Goal: Task Accomplishment & Management: Manage account settings

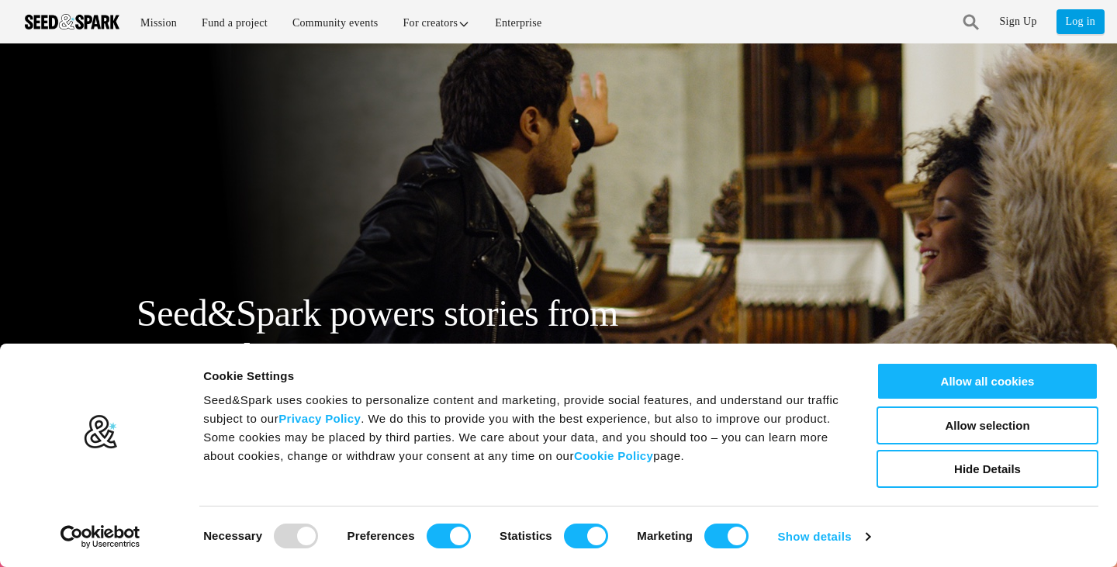
drag, startPoint x: 0, startPoint y: 0, endPoint x: 970, endPoint y: 23, distance: 970.0
click at [970, 23] on link at bounding box center [972, 22] width 16 height 29
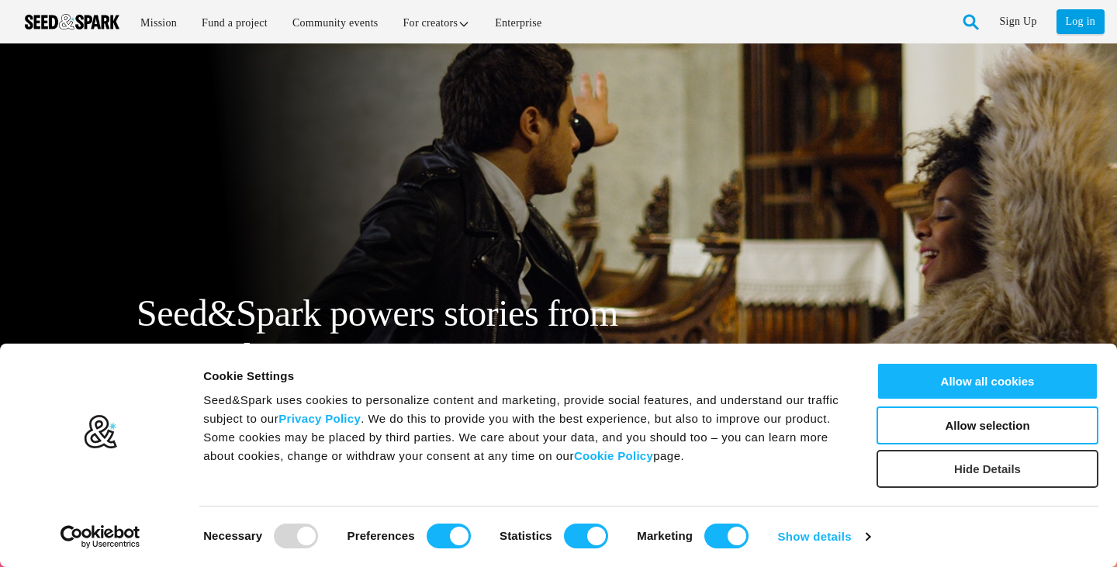
click at [977, 479] on button "Hide Details" at bounding box center [988, 469] width 222 height 38
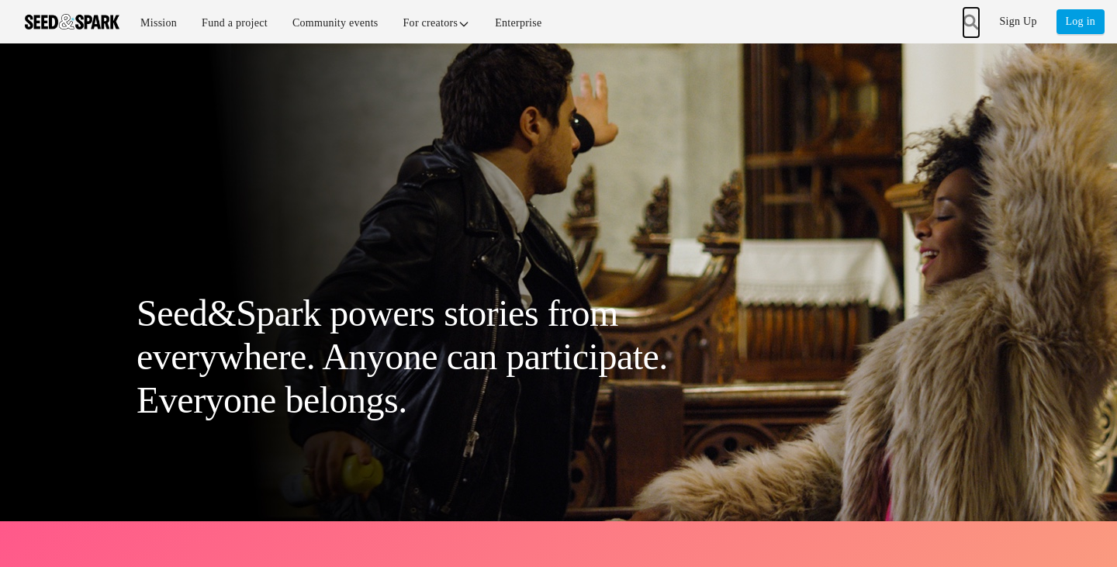
click at [971, 18] on link at bounding box center [972, 22] width 16 height 29
click at [974, 24] on link at bounding box center [972, 22] width 16 height 29
click at [106, 27] on img at bounding box center [72, 22] width 95 height 16
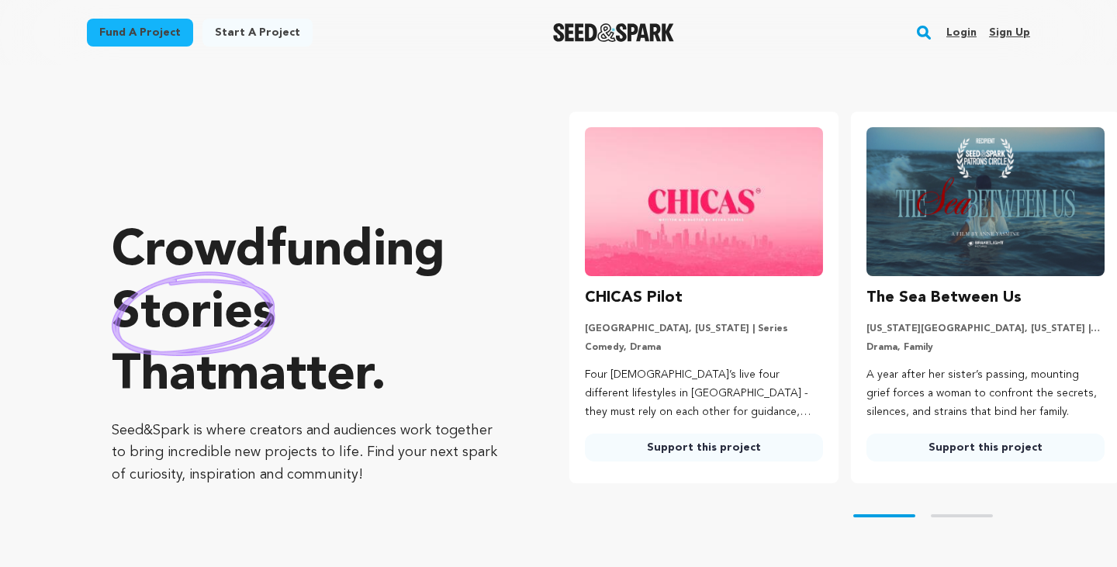
click at [919, 36] on rect "button" at bounding box center [924, 32] width 19 height 19
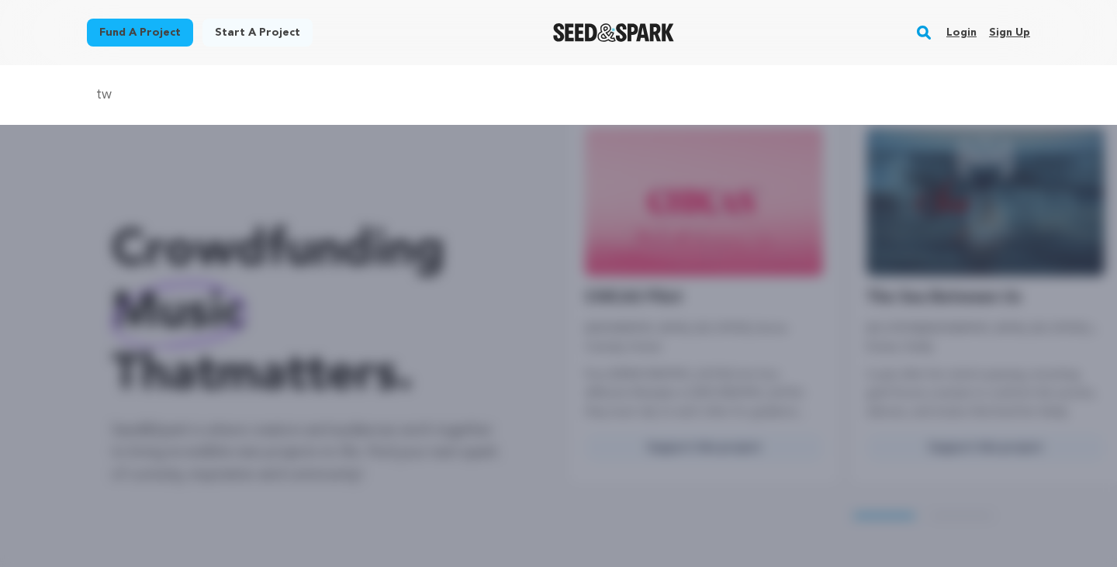
type input "two heartbeats"
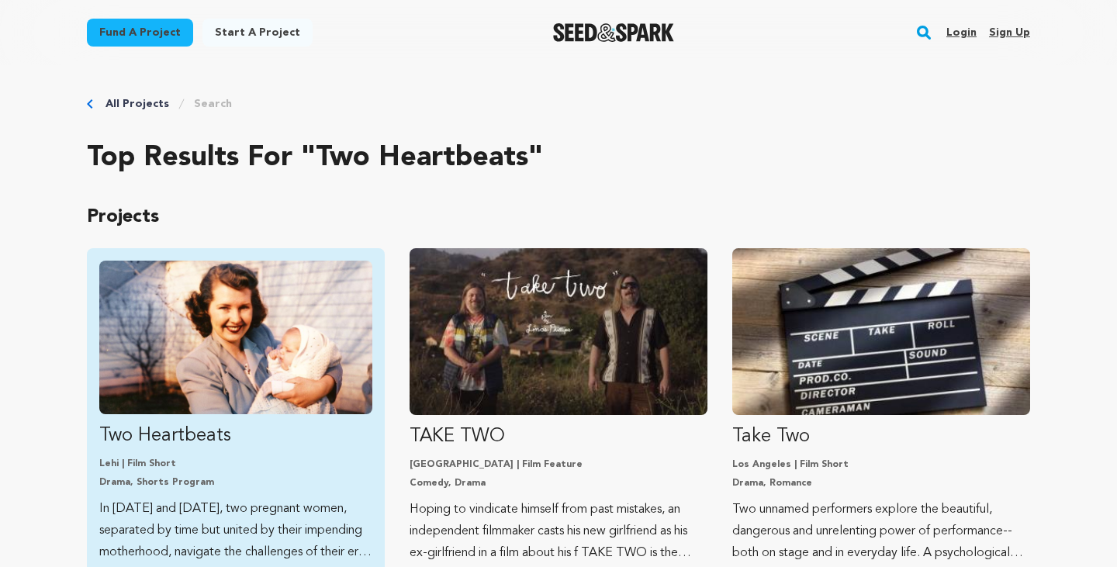
click at [305, 341] on img "Fund Two Heartbeats" at bounding box center [235, 338] width 273 height 154
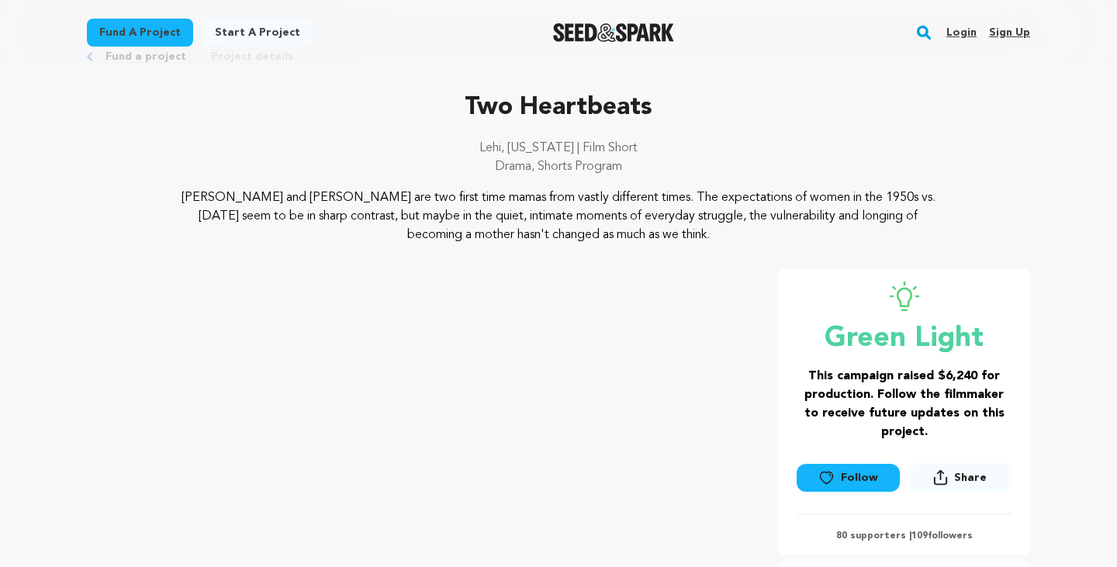
scroll to position [50, 0]
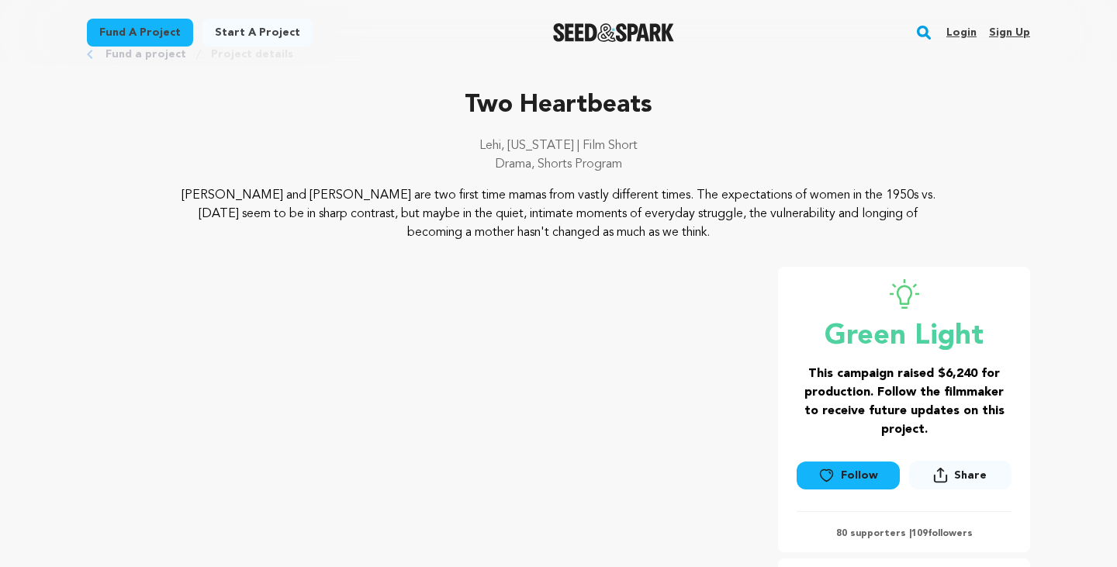
click at [960, 30] on link "Login" at bounding box center [961, 32] width 30 height 25
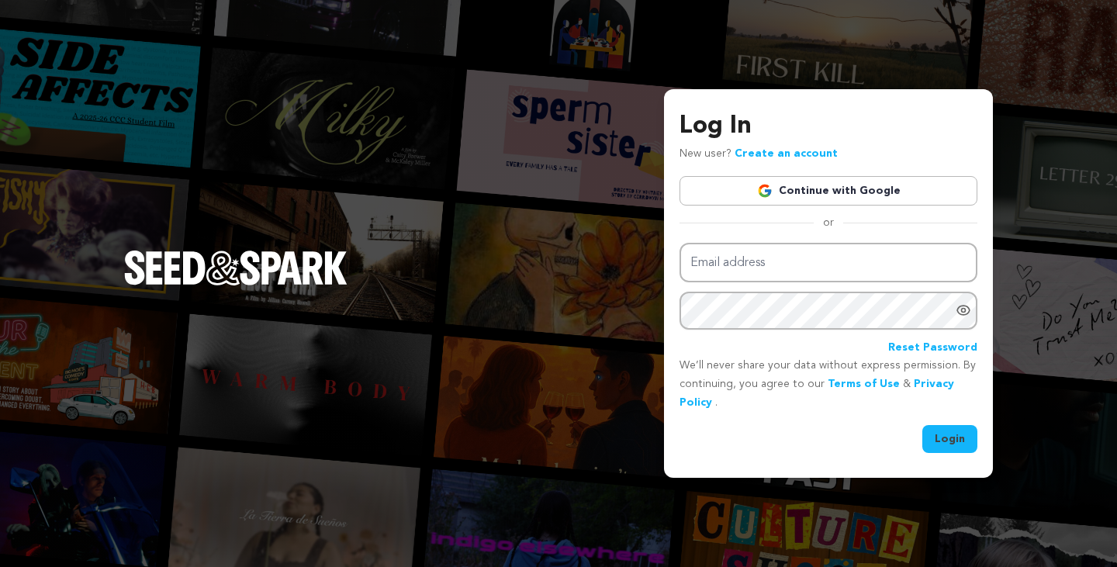
type input "[EMAIL_ADDRESS][DOMAIN_NAME]"
click at [962, 431] on button "Login" at bounding box center [949, 439] width 55 height 28
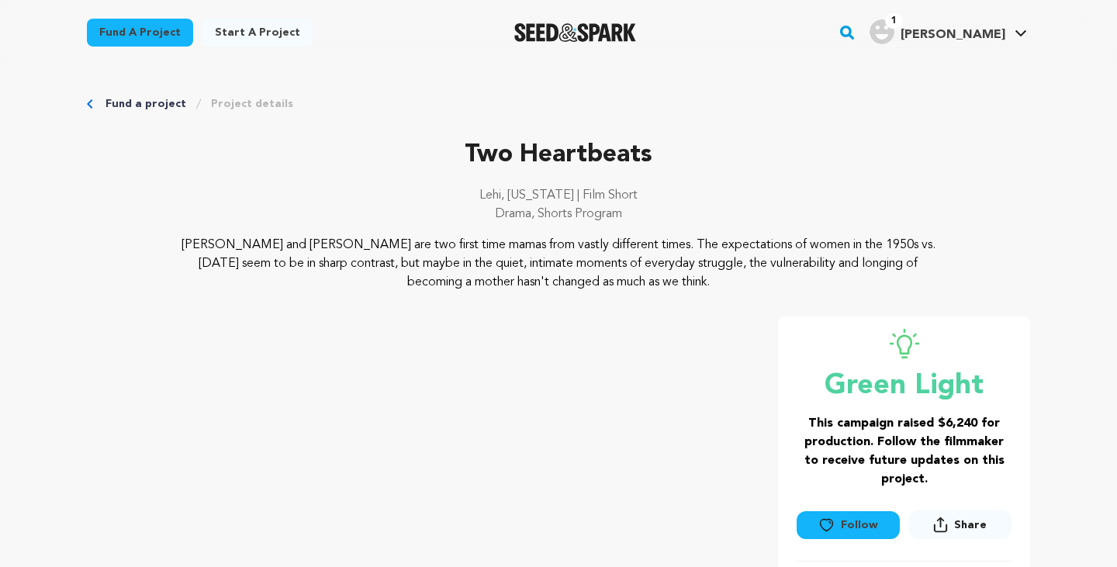
click at [894, 28] on img "Mariah P.'s Profile" at bounding box center [882, 31] width 25 height 25
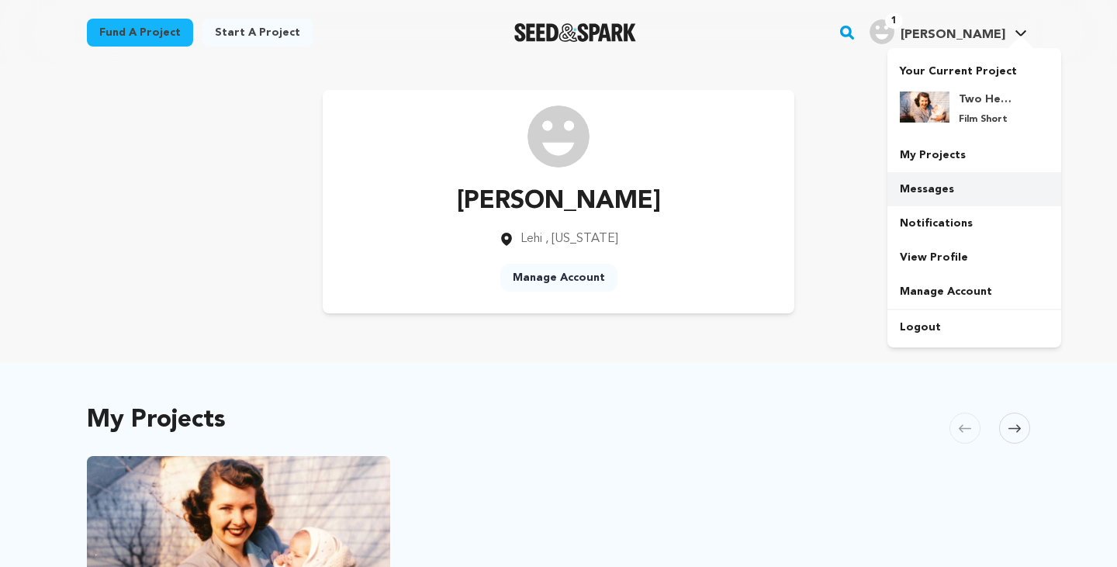
click at [923, 188] on link "Messages" at bounding box center [975, 189] width 174 height 34
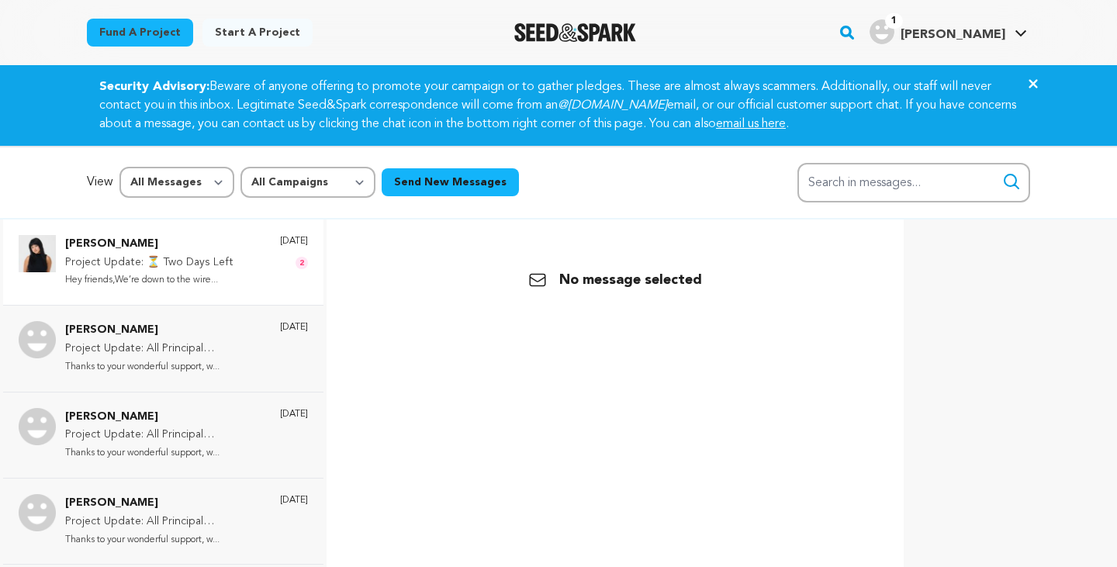
click at [176, 264] on p "Project Update: ⏳ Two Days Left" at bounding box center [149, 263] width 168 height 19
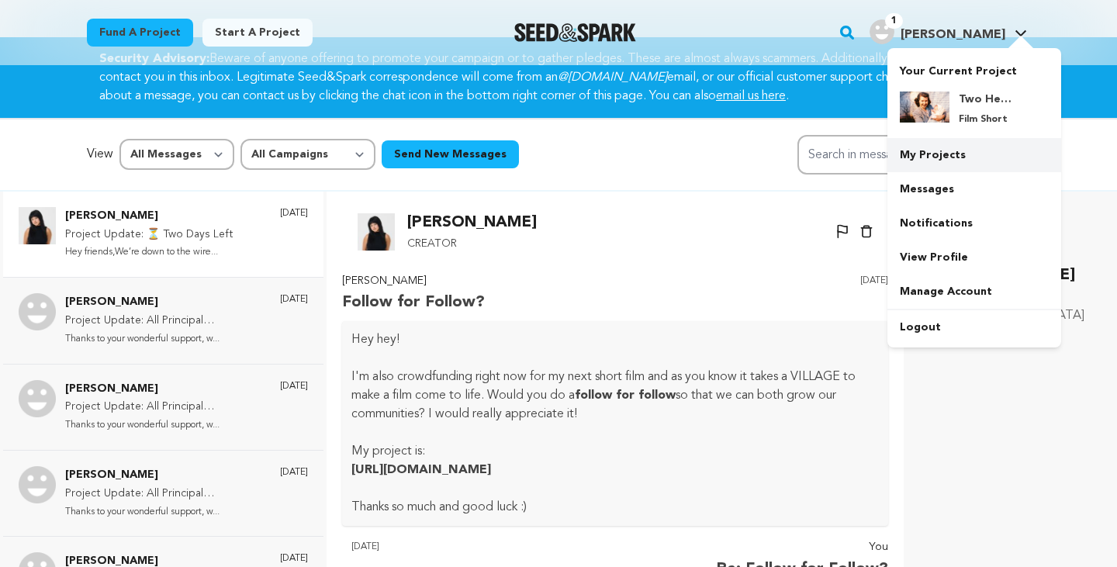
click at [946, 156] on link "My Projects" at bounding box center [975, 155] width 174 height 34
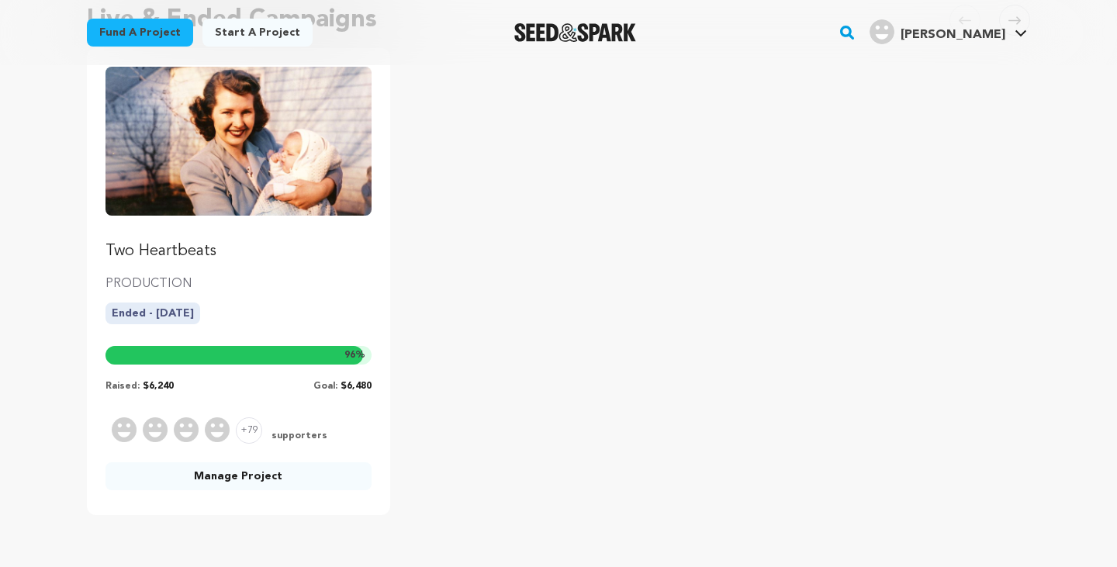
scroll to position [178, 0]
click at [254, 474] on link "Manage Project" at bounding box center [239, 476] width 266 height 28
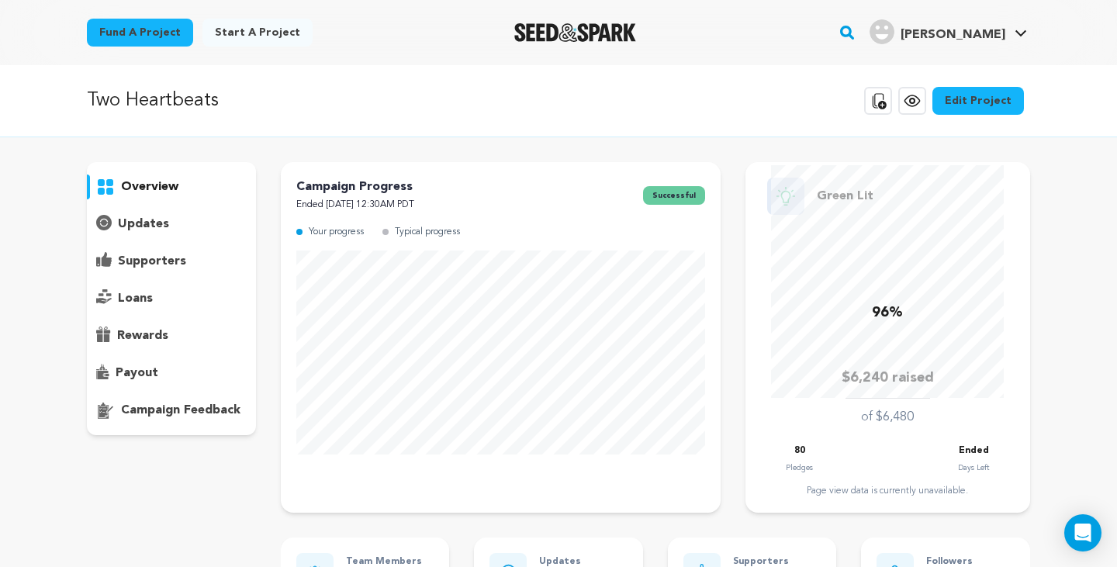
click at [974, 98] on link "Edit Project" at bounding box center [978, 101] width 92 height 28
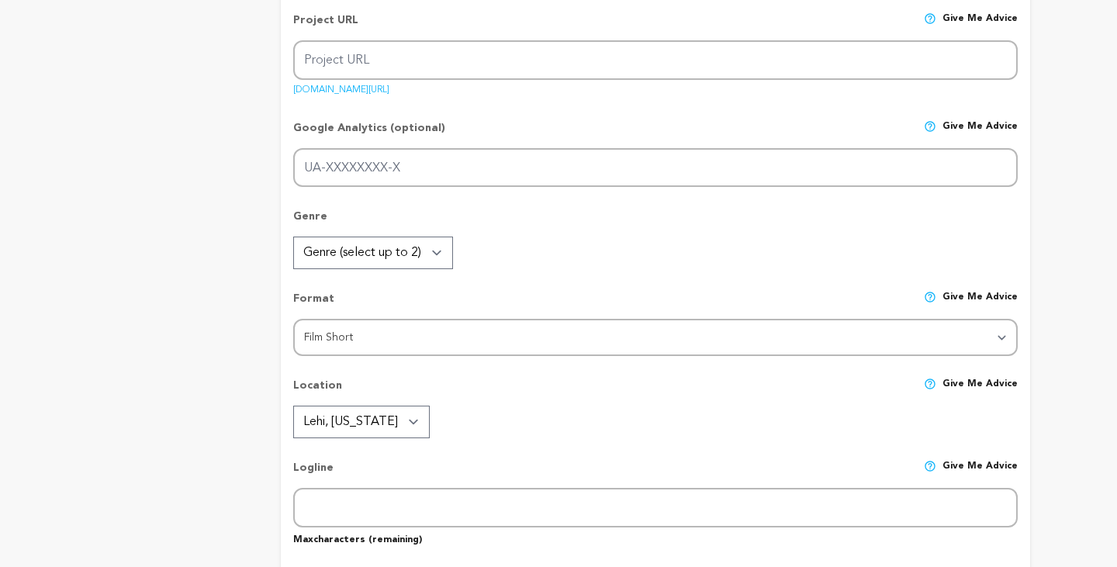
type input "Two Heartbeats"
type input "two-heartbeats"
type input "In 1953 and today, two pregnant women, separated by time but united by their im…"
type textarea "Carol and Kelsey are two first time mamas from vastly different times. The expe…"
type textarea "Featuring real pregnant actresses and a real birth, this film hopes to pull bac…"
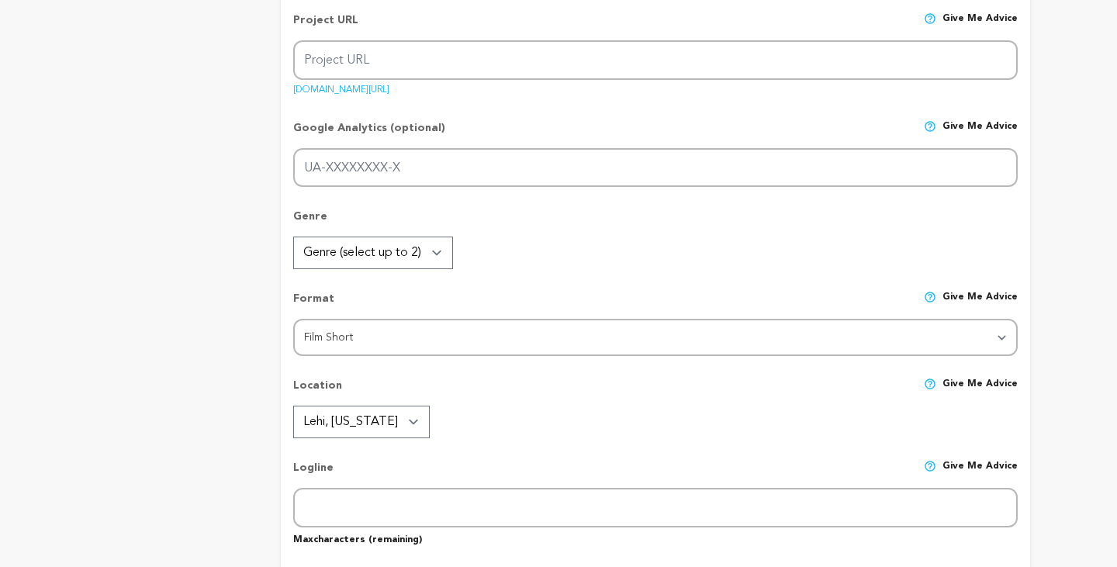
radio input "true"
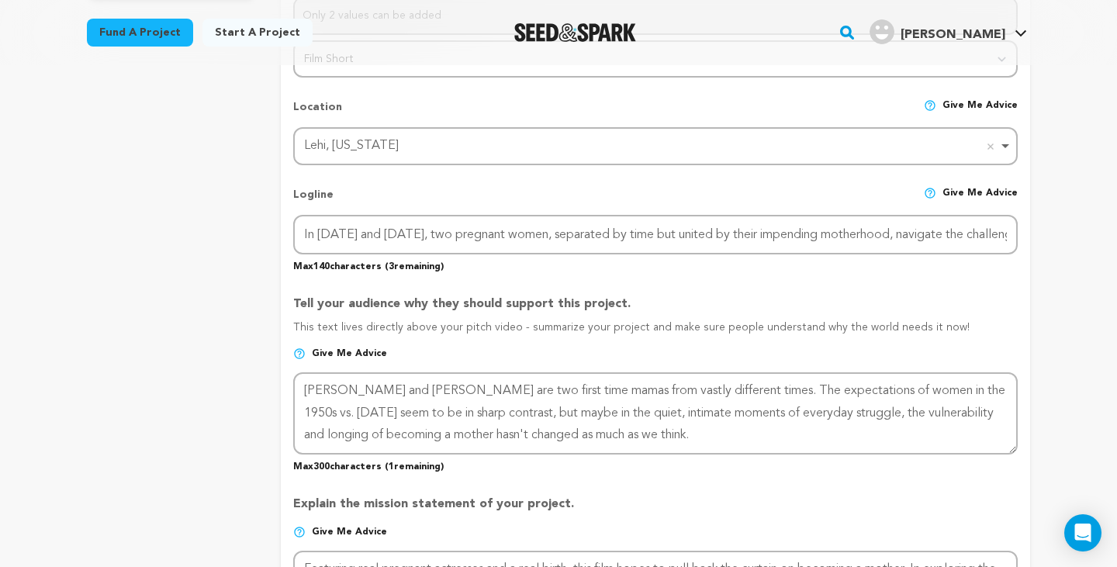
scroll to position [642, 0]
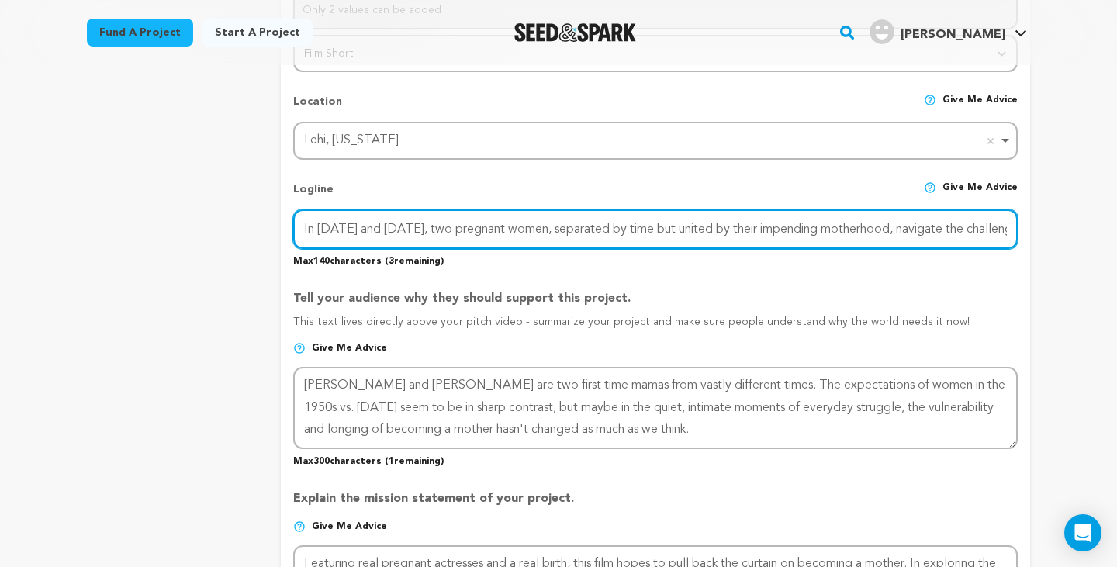
click at [729, 225] on input "In 1953 and today, two pregnant women, separated by time but united by their im…" at bounding box center [655, 229] width 725 height 40
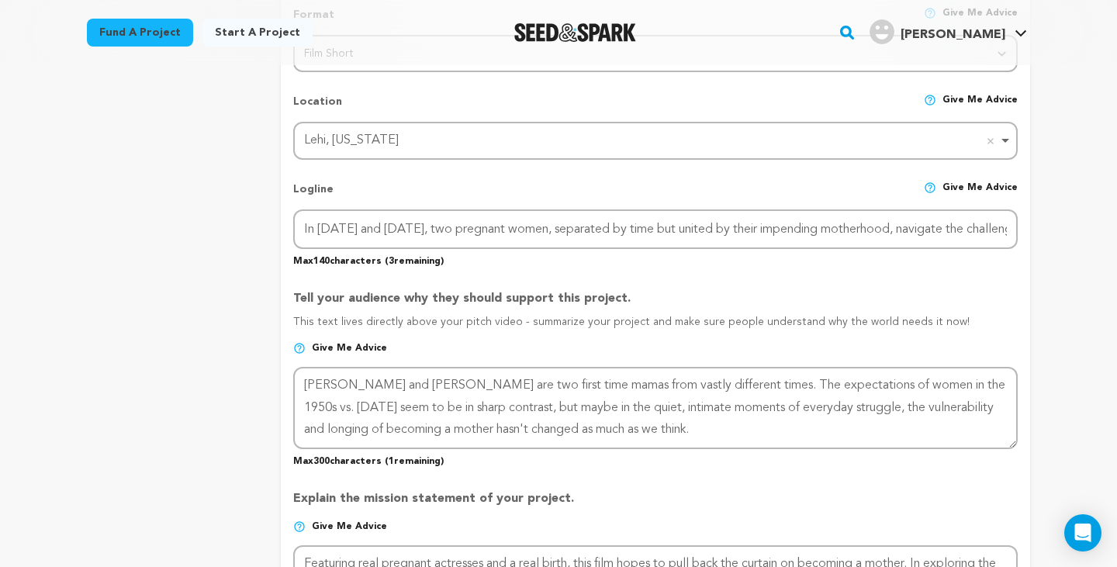
click at [794, 291] on p "Tell your audience why they should support this project." at bounding box center [655, 301] width 725 height 25
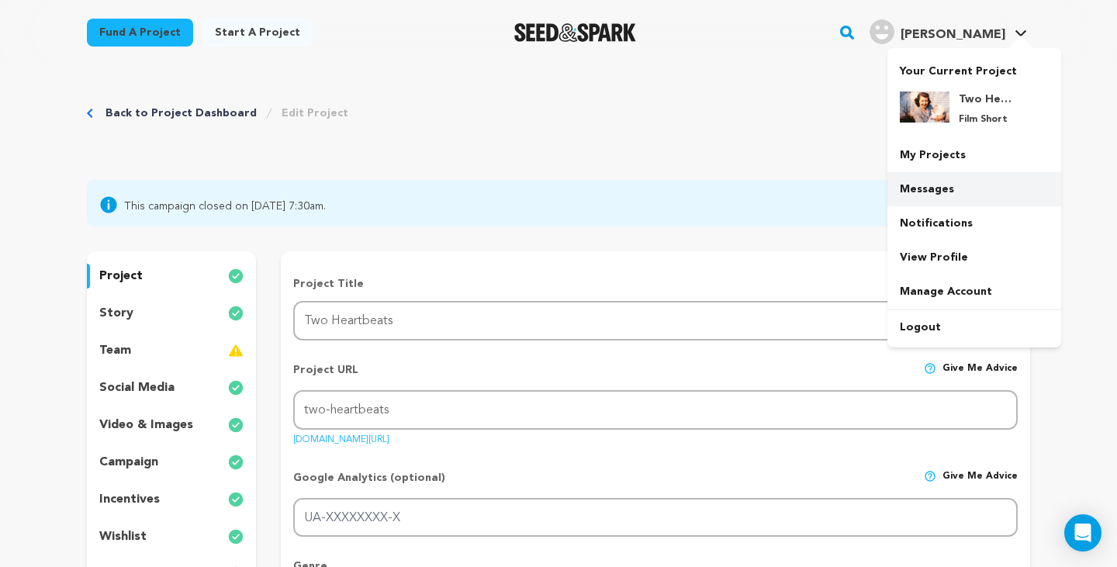
click at [926, 184] on link "Messages" at bounding box center [975, 189] width 174 height 34
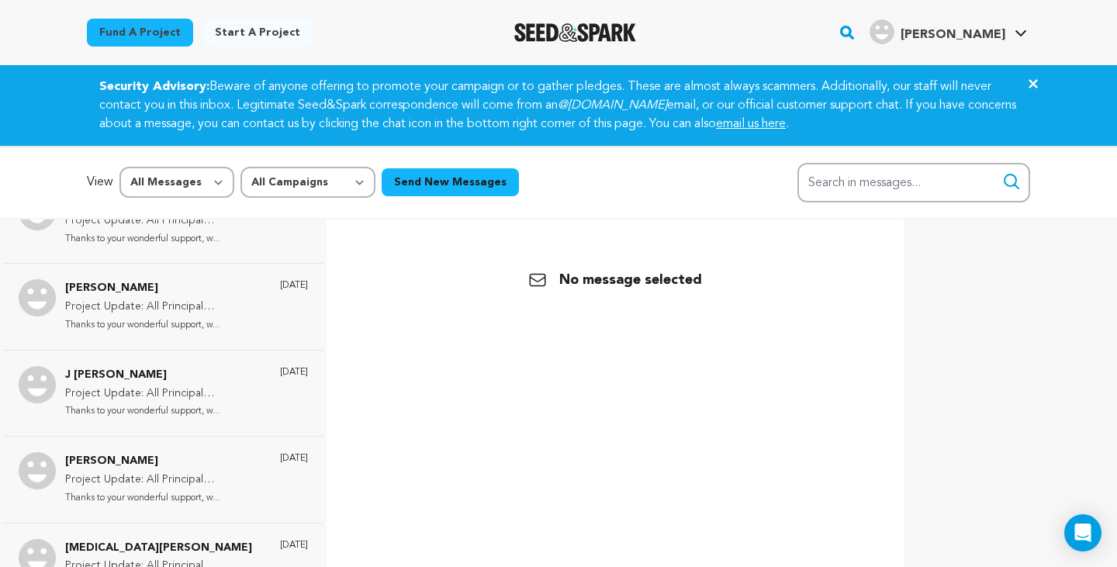
scroll to position [324, 0]
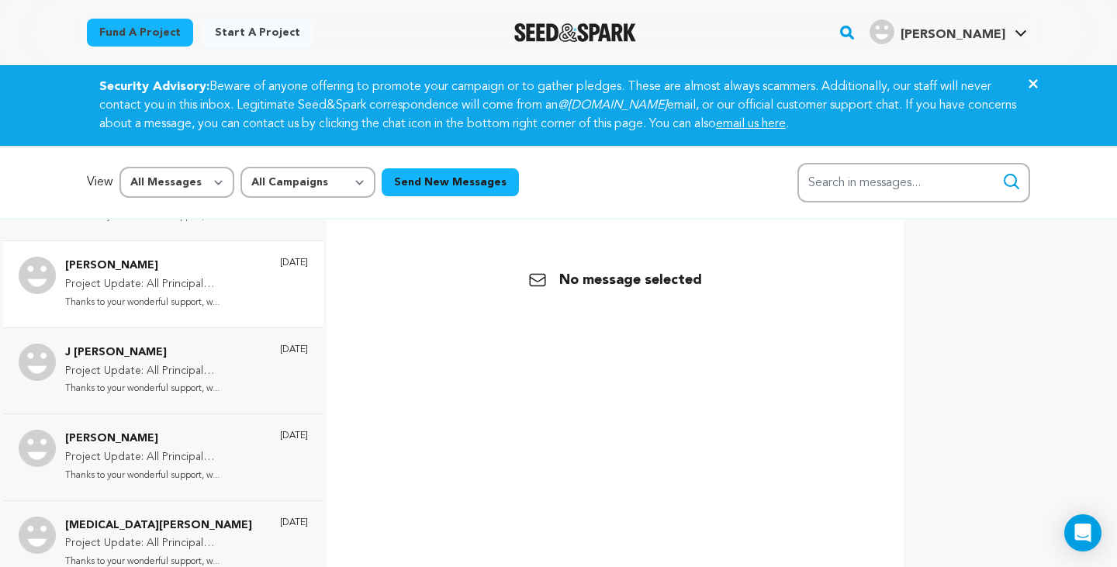
click at [156, 303] on p "Thanks to your wonderful support, w..." at bounding box center [164, 303] width 199 height 18
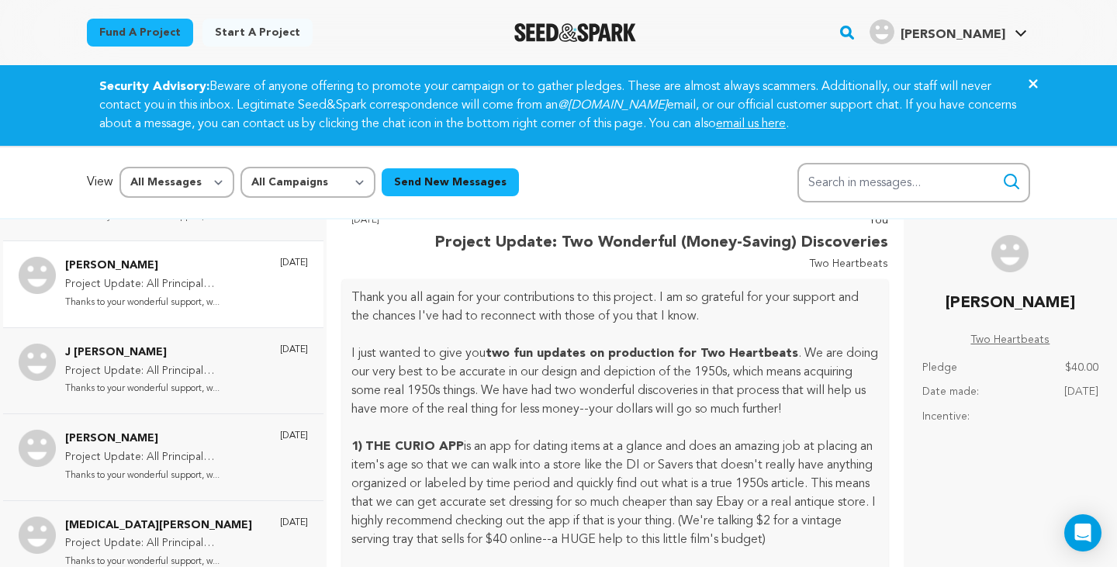
scroll to position [0, 0]
